Goal: Use online tool/utility: Utilize a website feature to perform a specific function

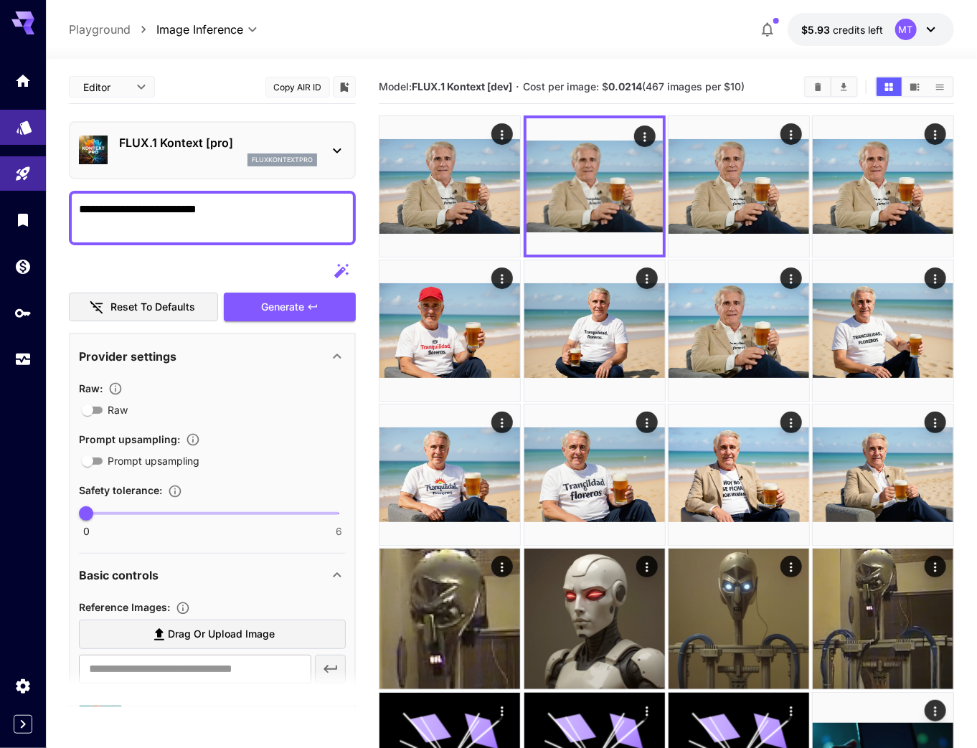
click at [25, 137] on link at bounding box center [23, 127] width 46 height 35
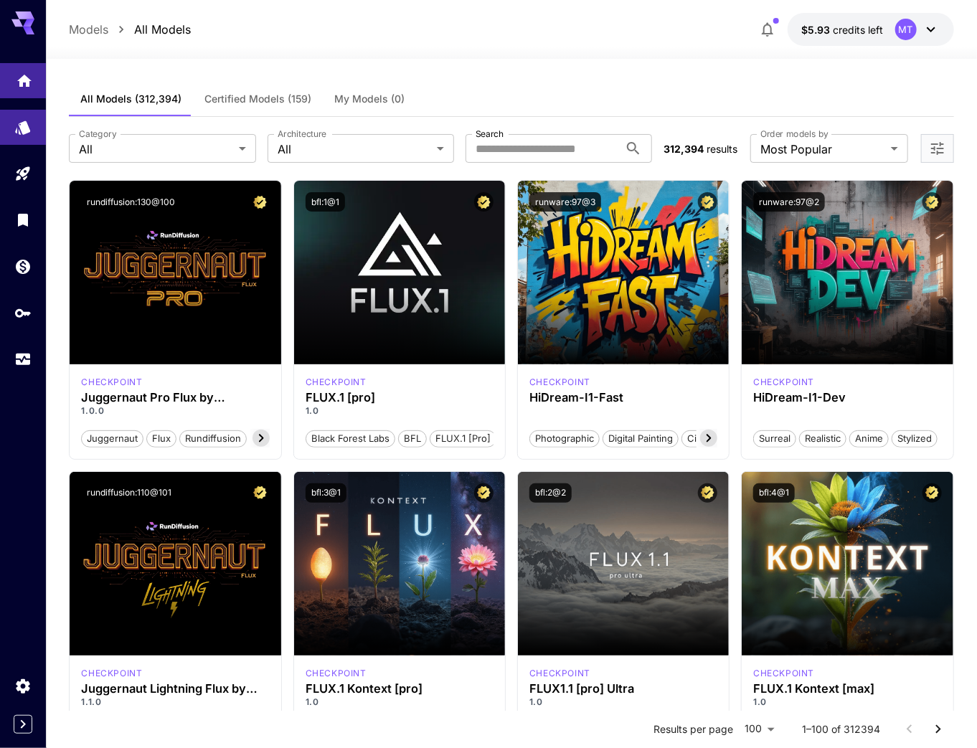
click at [34, 89] on link at bounding box center [23, 80] width 46 height 35
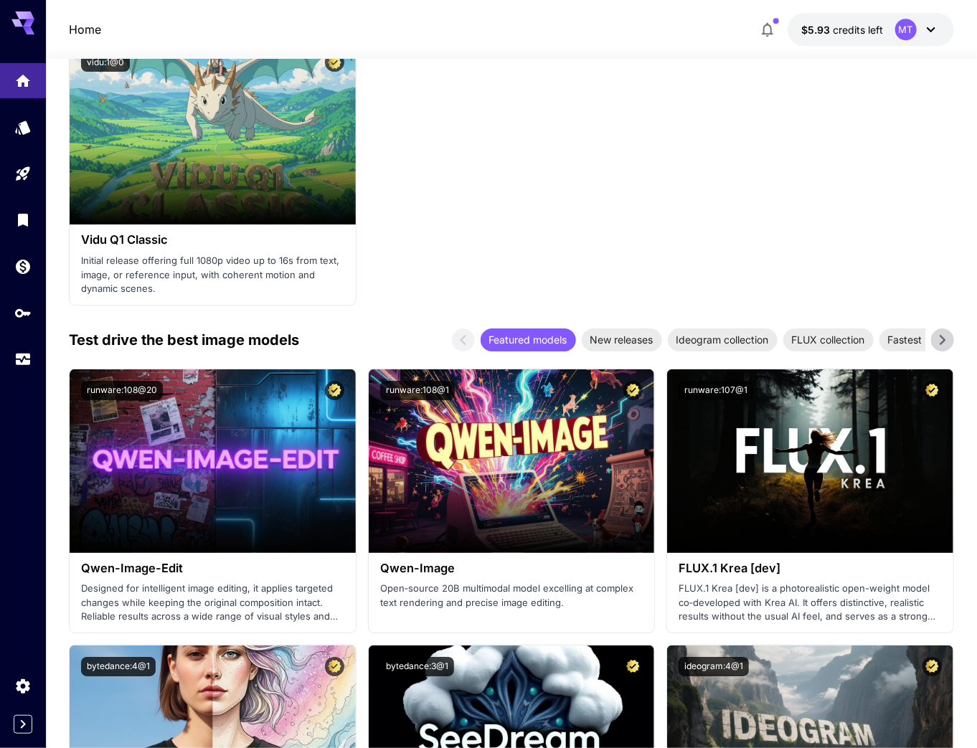
scroll to position [2123, 0]
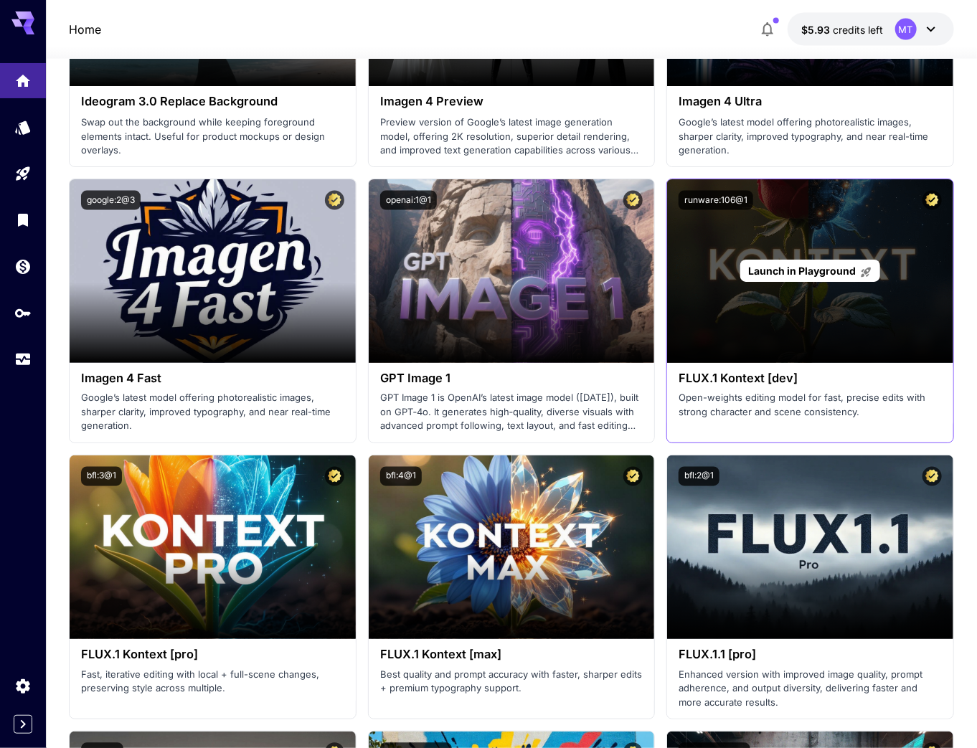
click at [757, 325] on div "Launch in Playground" at bounding box center [809, 271] width 285 height 184
click at [786, 272] on span "Launch in Playground" at bounding box center [802, 271] width 108 height 12
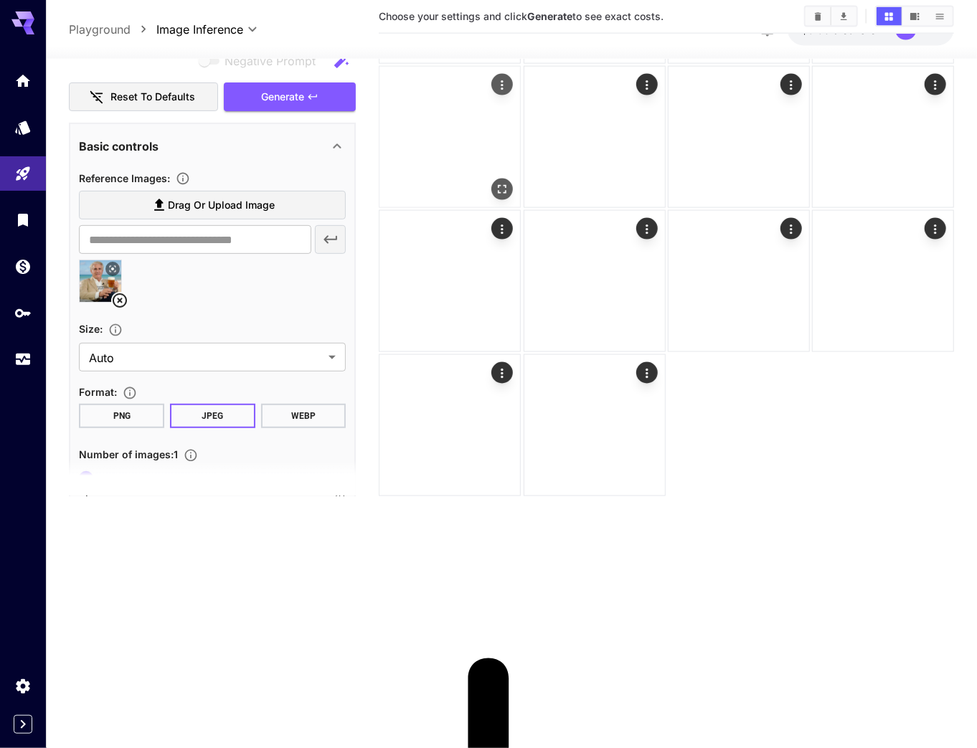
type input "*******"
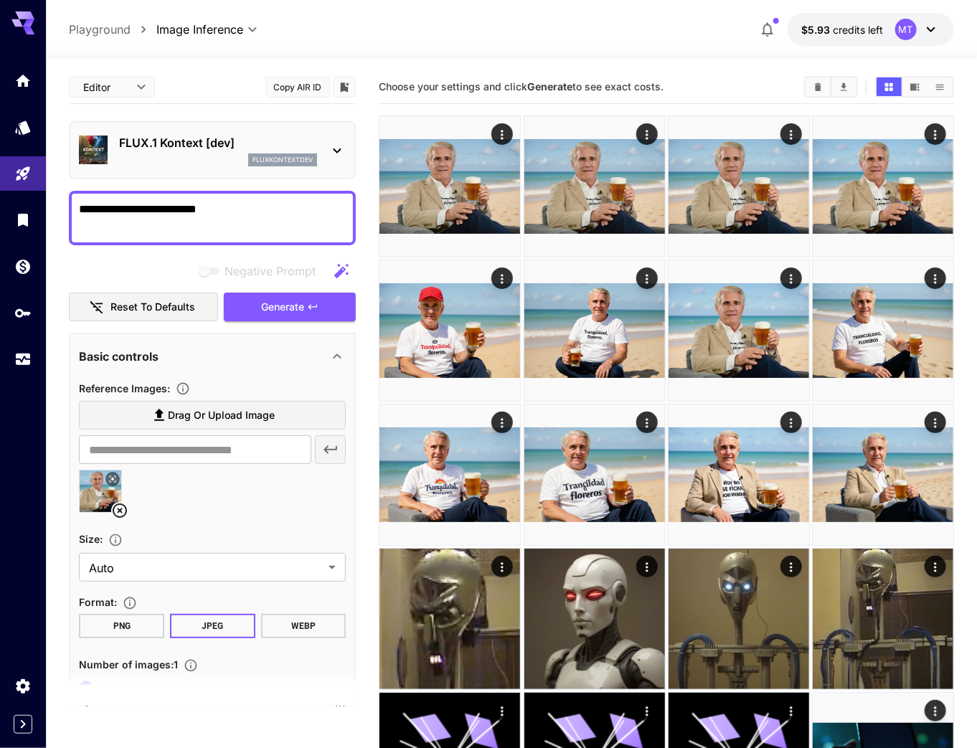
click at [166, 137] on p "FLUX.1 Kontext [dev]" at bounding box center [218, 142] width 198 height 17
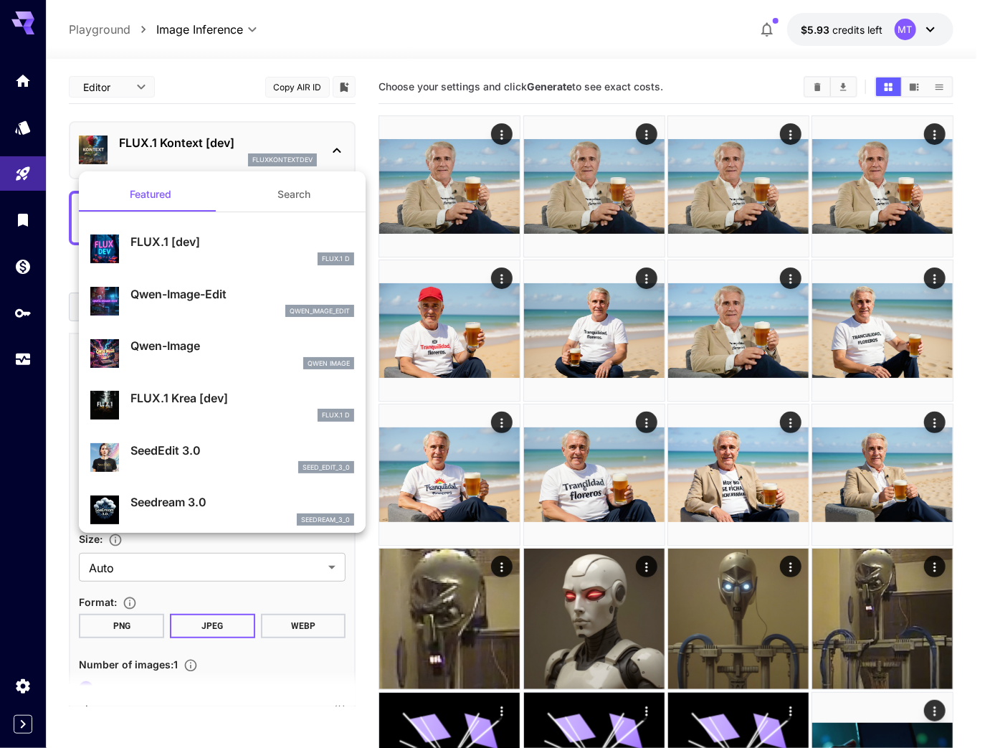
click at [166, 137] on div at bounding box center [492, 374] width 985 height 748
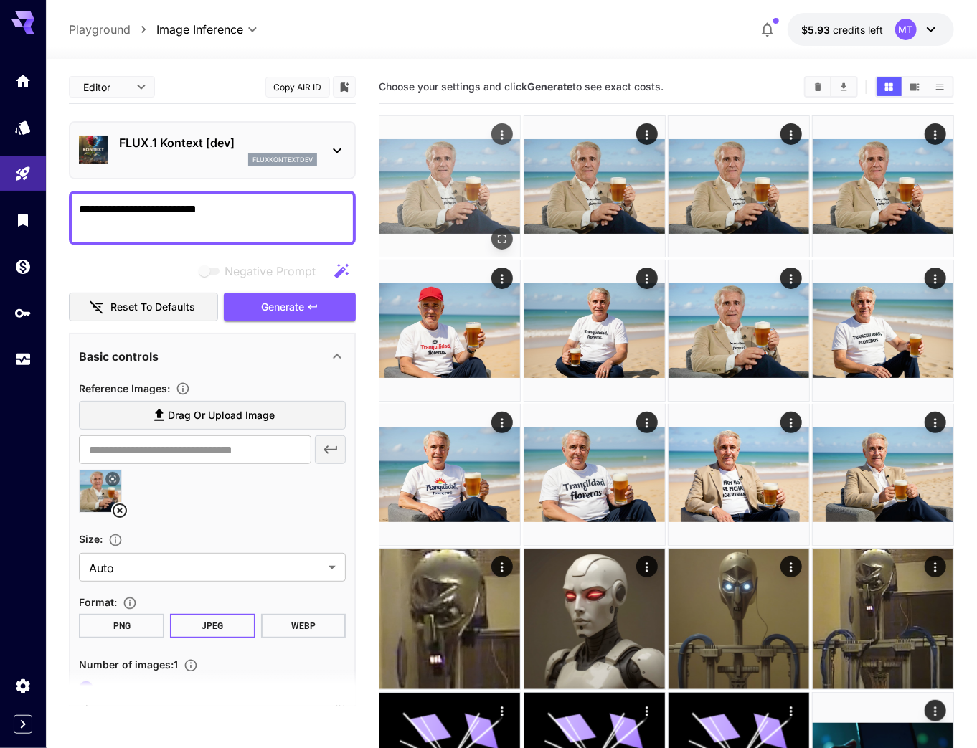
click at [498, 137] on icon "Actions" at bounding box center [502, 135] width 14 height 14
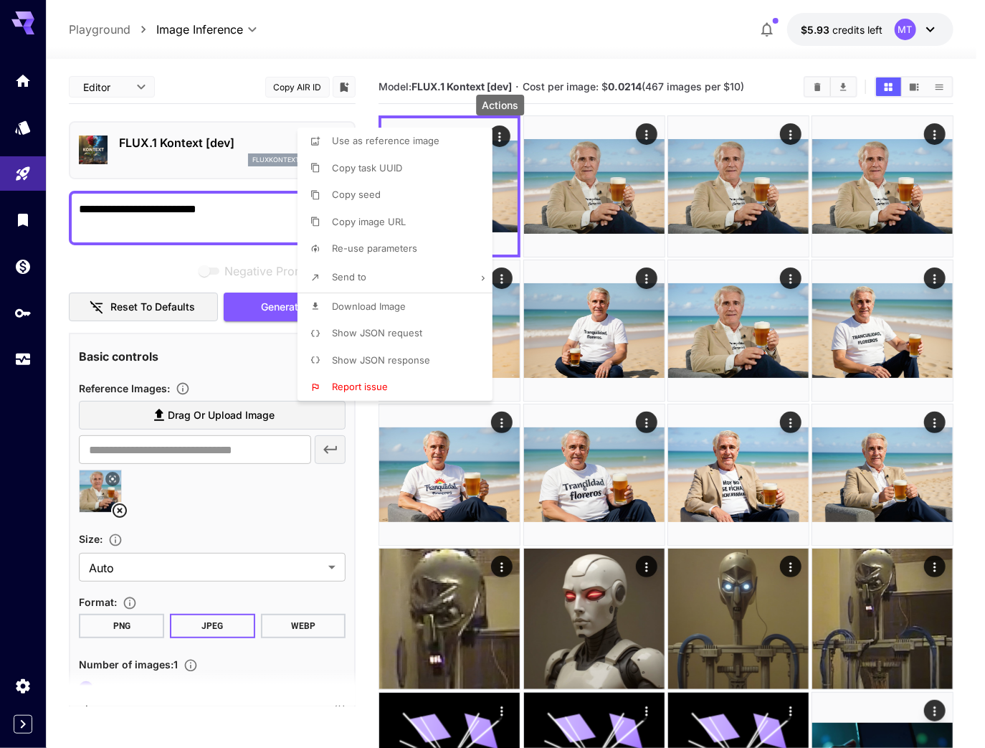
click at [384, 330] on span "Show JSON request" at bounding box center [377, 332] width 90 height 11
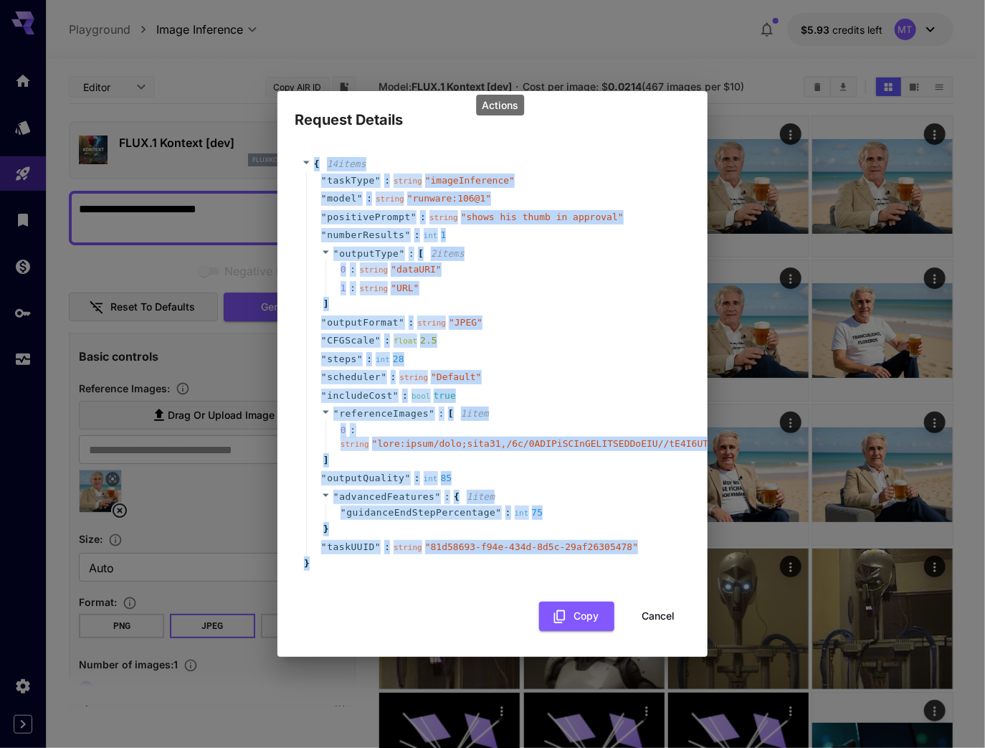
copy div "{ 14 item s " taskType " : string " imageInference " " model " : string " runwa…"
drag, startPoint x: 335, startPoint y: 555, endPoint x: 314, endPoint y: 158, distance: 397.9
click at [314, 158] on div "{ 14 item s " taskType " : string " imageInference " " model " : string " runwa…" at bounding box center [493, 363] width 382 height 413
drag, startPoint x: 660, startPoint y: 601, endPoint x: 659, endPoint y: 590, distance: 10.8
click at [661, 602] on button "Cancel" at bounding box center [658, 616] width 65 height 29
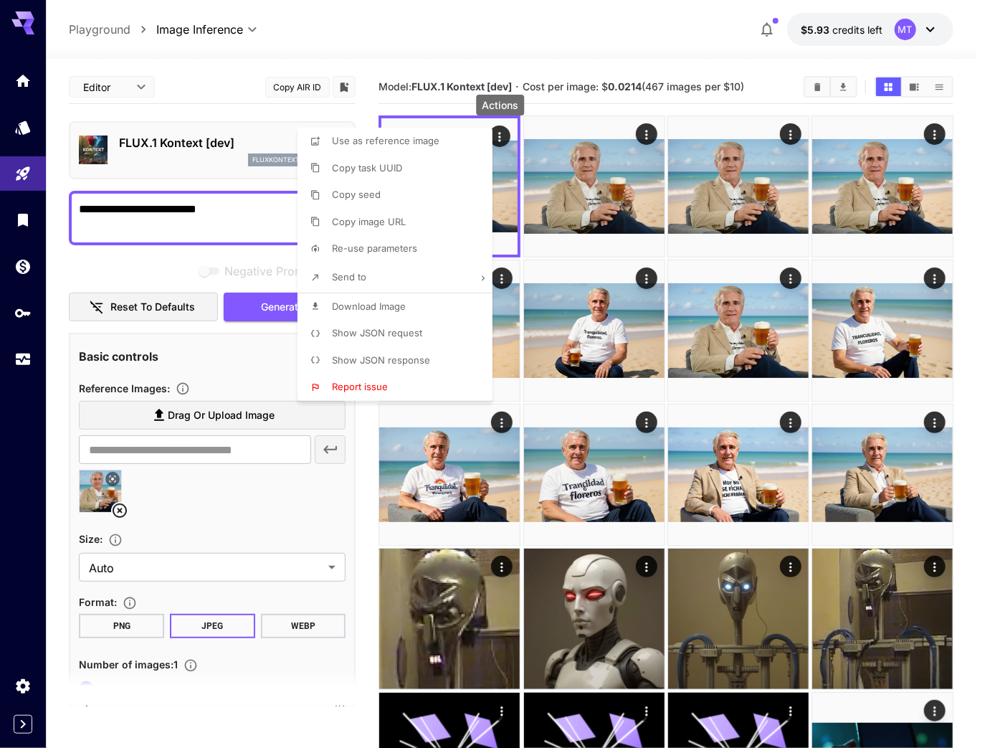
click at [404, 360] on span "Show JSON response" at bounding box center [381, 359] width 98 height 11
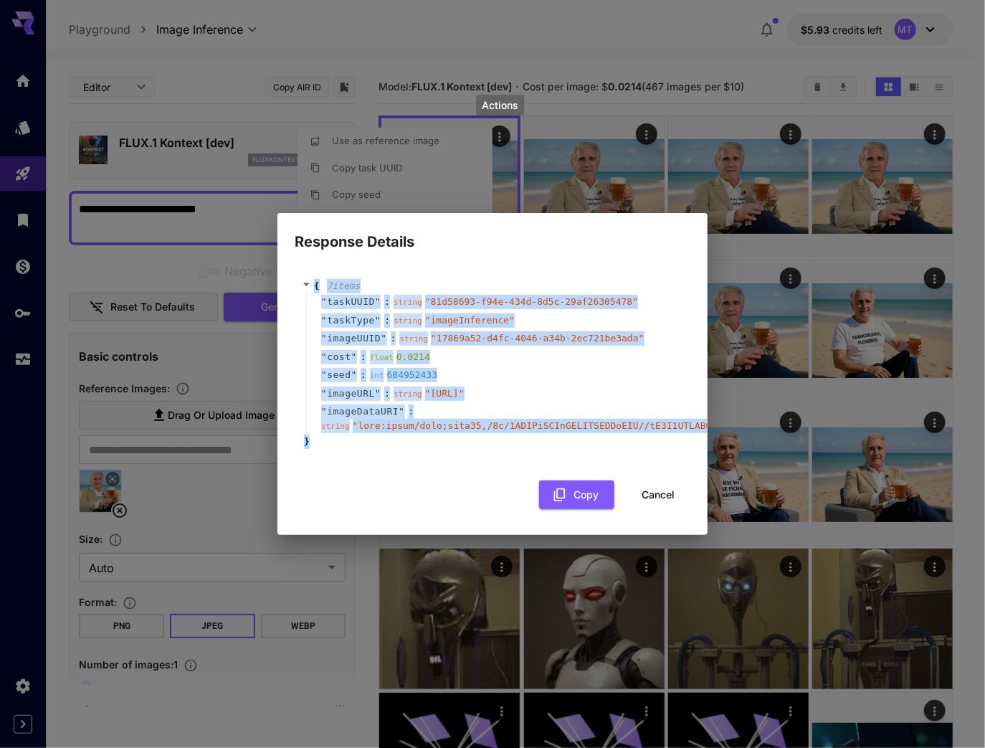
drag, startPoint x: 344, startPoint y: 451, endPoint x: 306, endPoint y: 269, distance: 186.2
click at [306, 279] on div "{ 7 item s " taskUUID " : string " 81d58693-f94e-434d-8d5c-29af26305478 " " tas…" at bounding box center [493, 364] width 382 height 170
copy div "{ 7 item s " taskUUID " : string " 81d58693-f94e-434d-8d5c-29af26305478 " " tas…"
drag, startPoint x: 412, startPoint y: 430, endPoint x: 423, endPoint y: 434, distance: 12.0
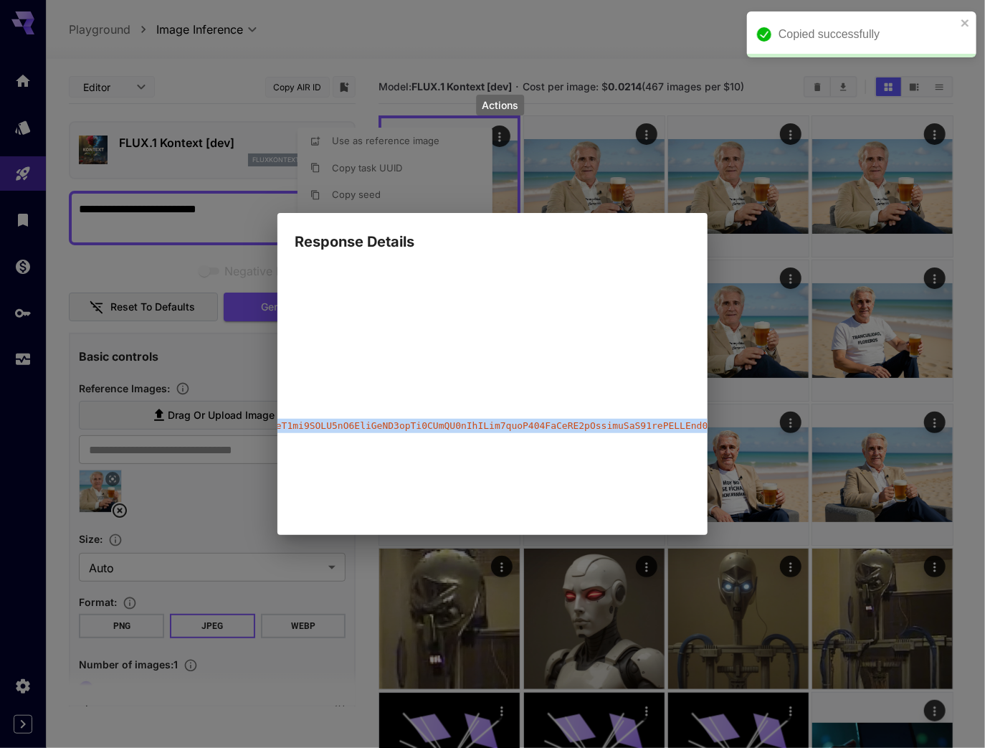
drag, startPoint x: 424, startPoint y: 434, endPoint x: 0, endPoint y: 447, distance: 424.0
click at [25, 451] on div "Response Details { 7 item s " taskUUID " : string " 81d58693-f94e-434d-8d5c-29a…" at bounding box center [492, 374] width 985 height 748
click at [427, 596] on div "Response Details { 7 item s " taskUUID " : string " 81d58693-f94e-434d-8d5c-29a…" at bounding box center [492, 374] width 985 height 748
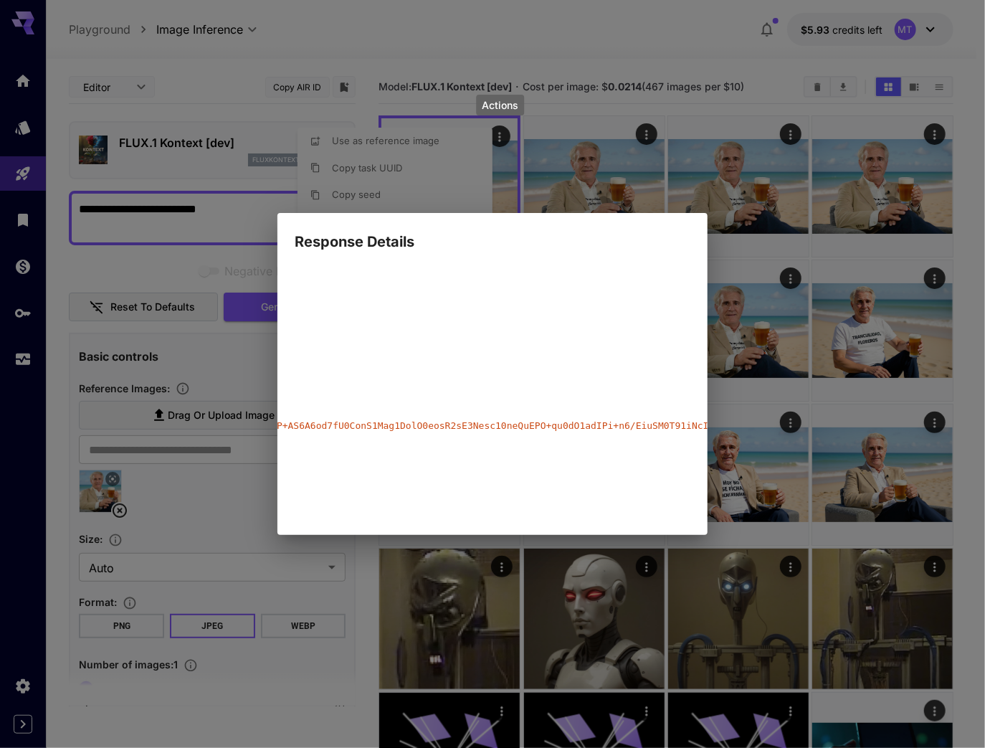
scroll to position [0, 0]
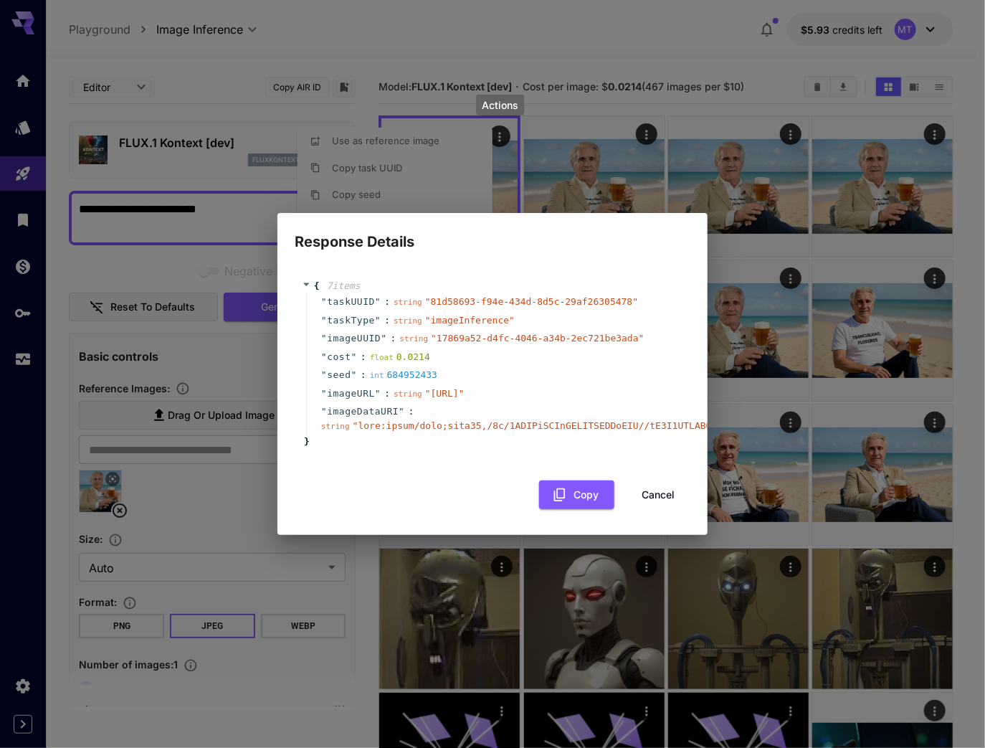
click at [644, 505] on button "Cancel" at bounding box center [658, 494] width 65 height 29
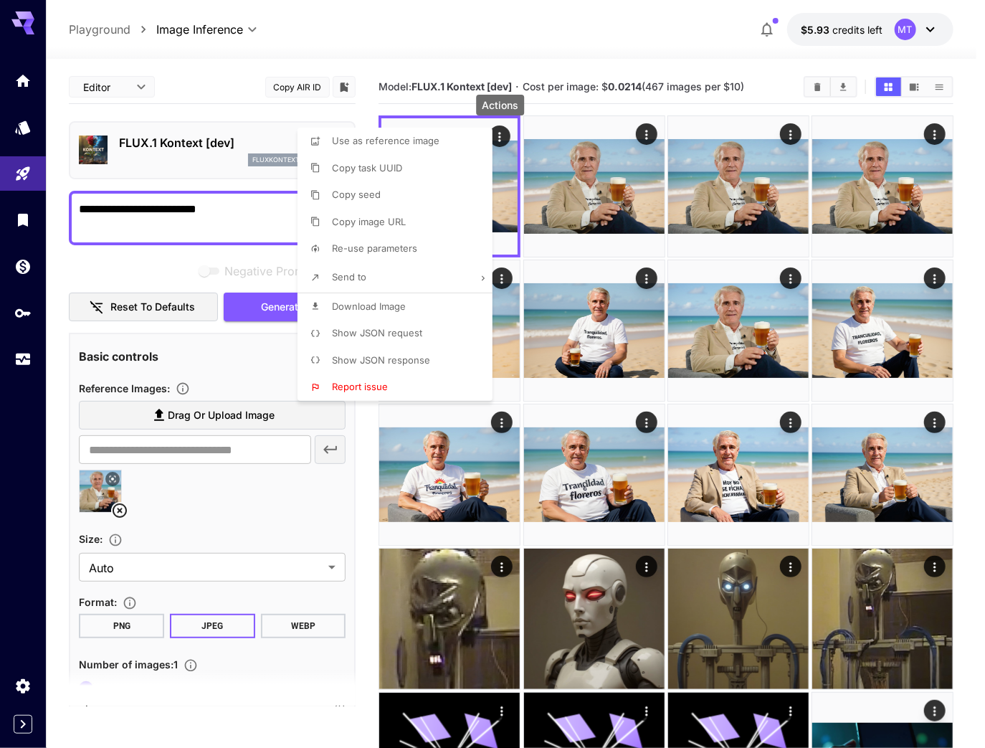
click at [389, 335] on span "Show JSON request" at bounding box center [377, 332] width 90 height 11
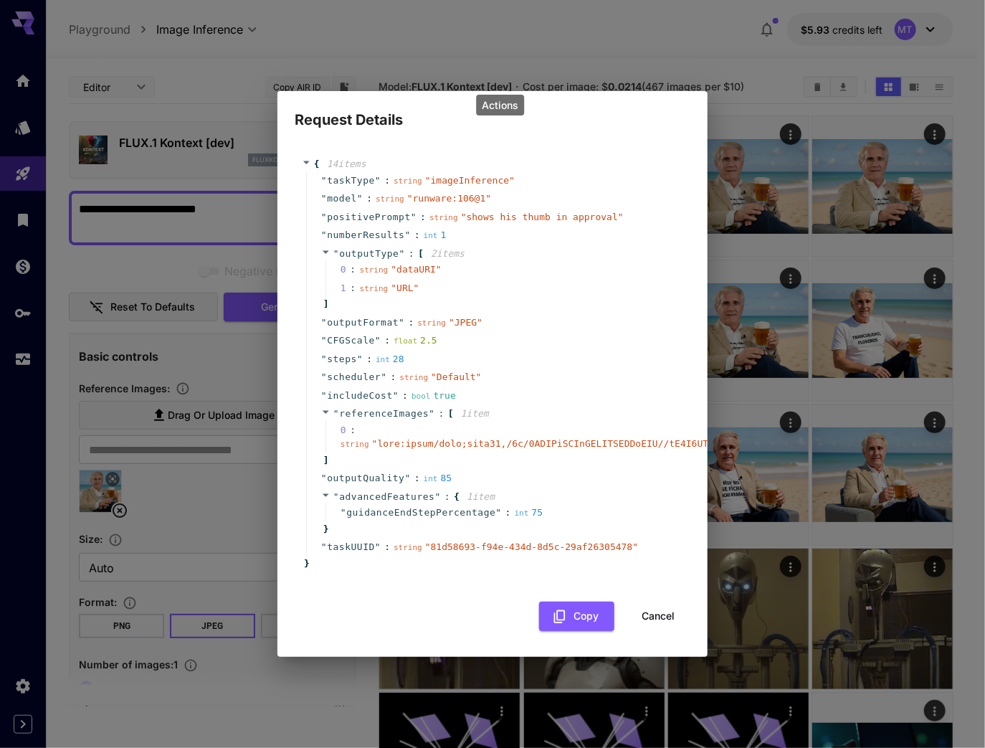
click at [357, 178] on span "taskType" at bounding box center [351, 181] width 48 height 14
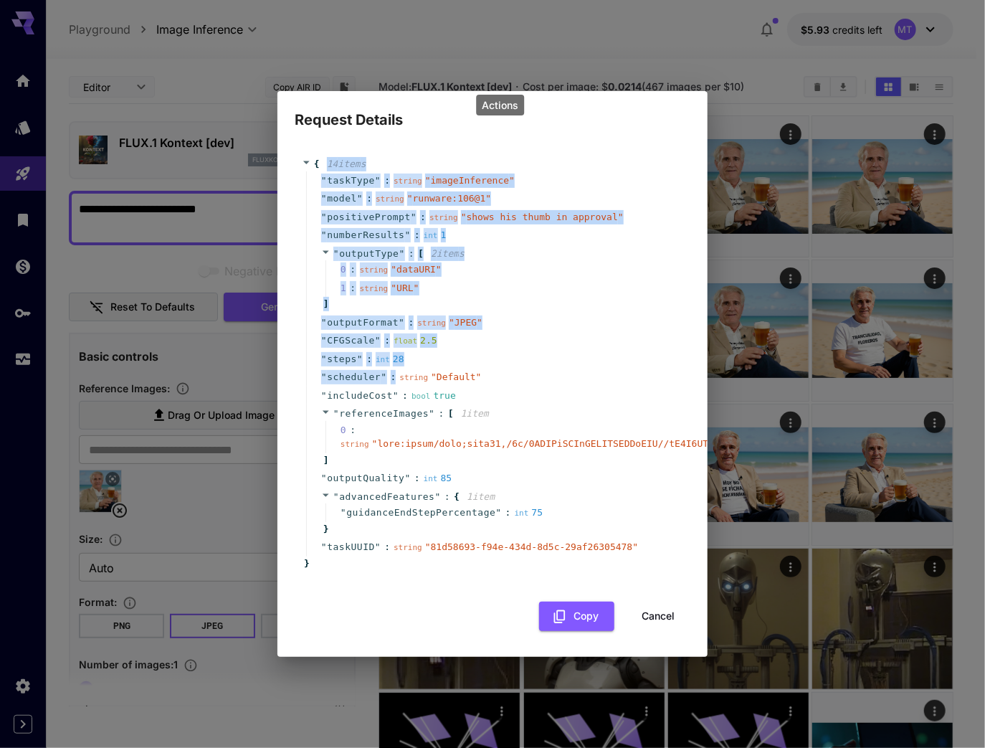
drag, startPoint x: 317, startPoint y: 164, endPoint x: 425, endPoint y: 362, distance: 225.9
click at [425, 364] on div "{ 14 item s " taskType " : string " imageInference " " model " : string " runwa…" at bounding box center [493, 363] width 382 height 413
click at [346, 215] on span "positivePrompt" at bounding box center [369, 217] width 84 height 14
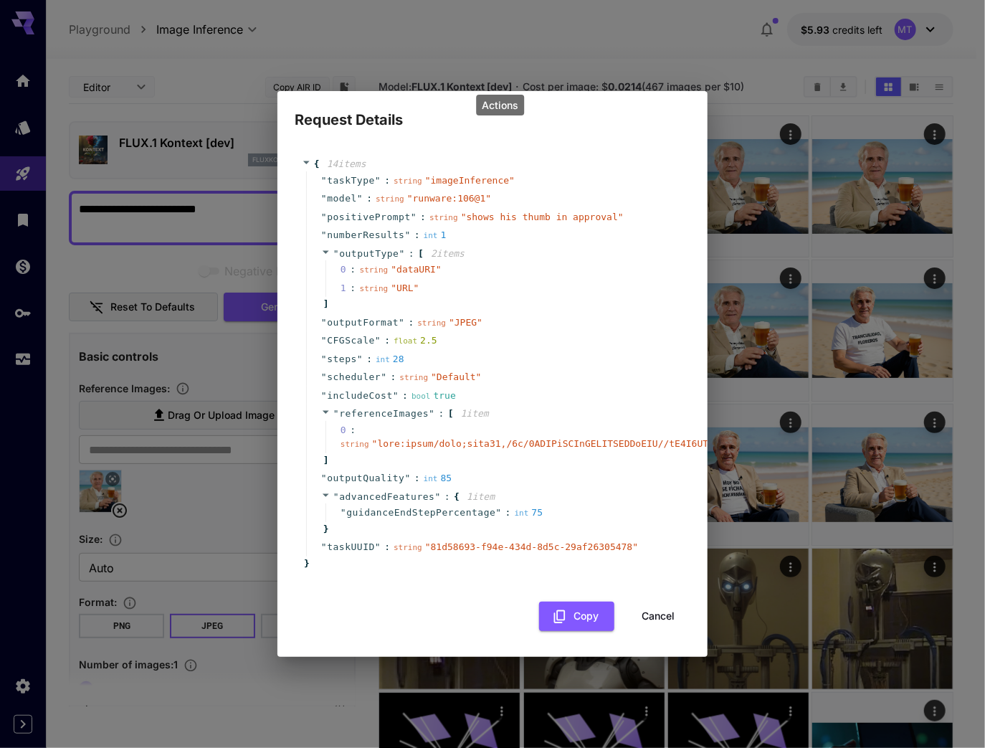
click at [316, 161] on span "{" at bounding box center [317, 164] width 6 height 14
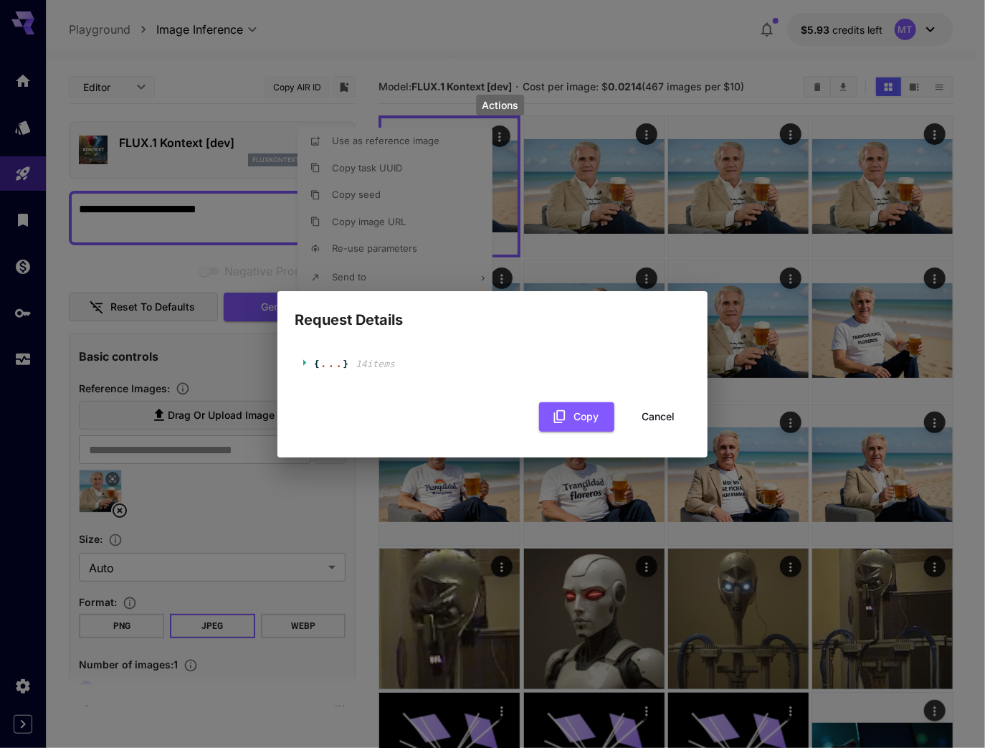
click at [337, 363] on div "..." at bounding box center [332, 362] width 24 height 7
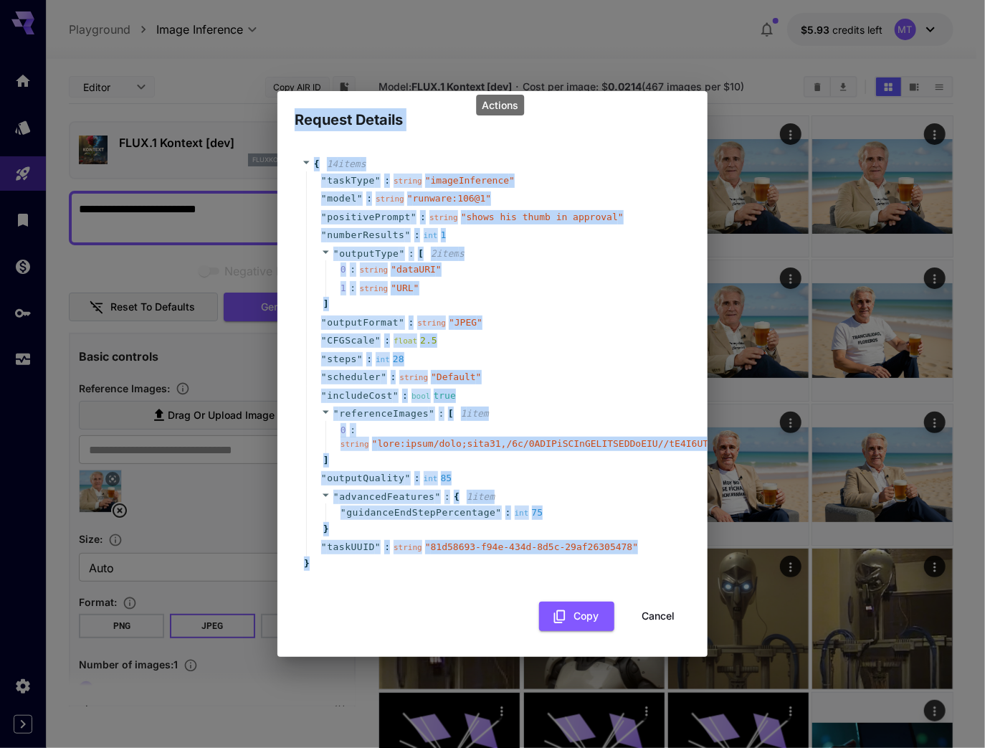
copy div "Request Details { 14 item s " taskType " : string " imageInference " " model " …"
drag, startPoint x: 298, startPoint y: 117, endPoint x: 450, endPoint y: 574, distance: 481.5
click at [505, 572] on div "Request Details { 14 item s " taskType " : string " imageInference " " model " …" at bounding box center [493, 374] width 430 height 566
click at [645, 612] on button "Cancel" at bounding box center [658, 616] width 65 height 29
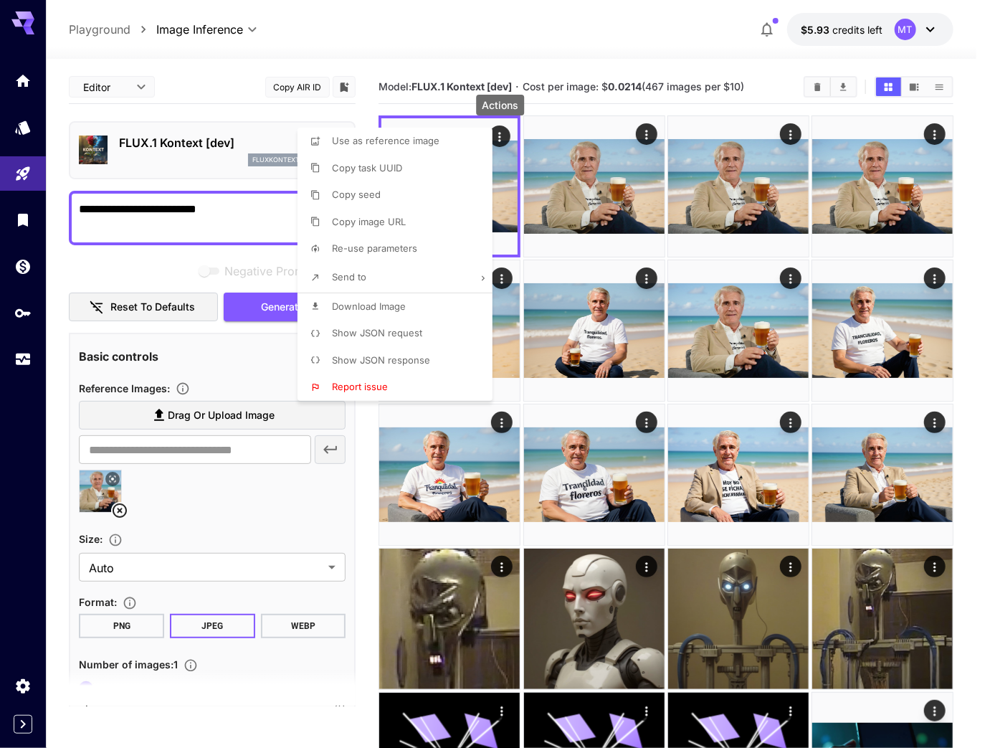
click at [402, 354] on span "Show JSON response" at bounding box center [381, 359] width 98 height 11
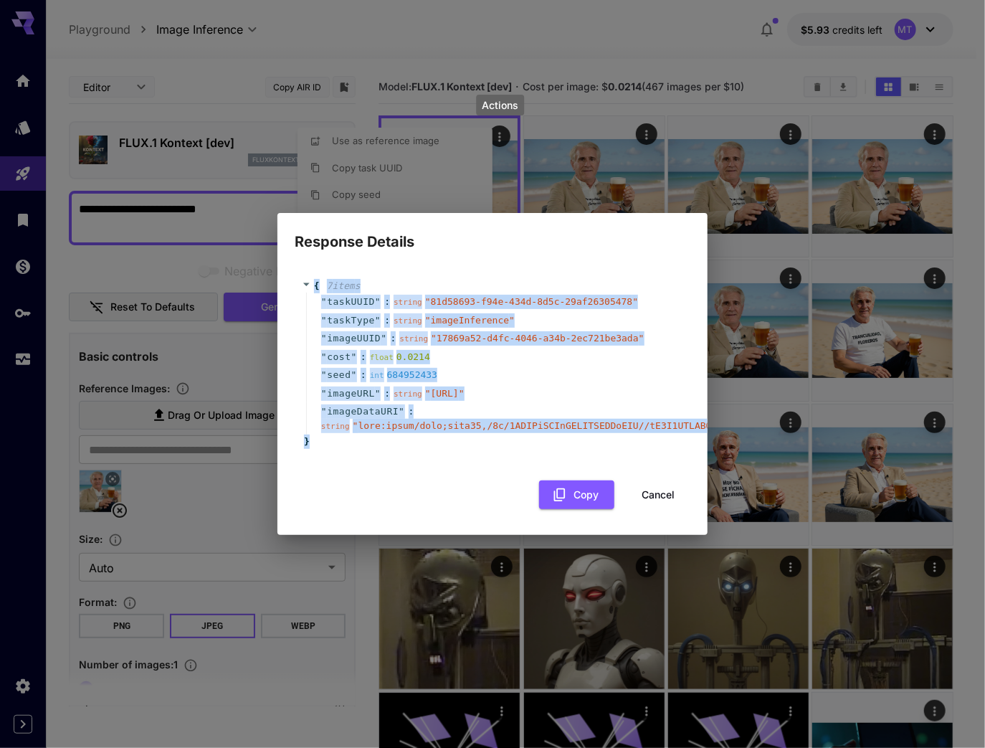
copy div "{ 7 item s " taskUUID " : string " 81d58693-f94e-434d-8d5c-29af26305478 " " tas…"
drag, startPoint x: 314, startPoint y: 265, endPoint x: 383, endPoint y: 450, distance: 197.4
click at [383, 449] on div "{ 7 item s " taskUUID " : string " 81d58693-f94e-434d-8d5c-29af26305478 " " tas…" at bounding box center [493, 364] width 382 height 170
